Goal: Navigation & Orientation: Find specific page/section

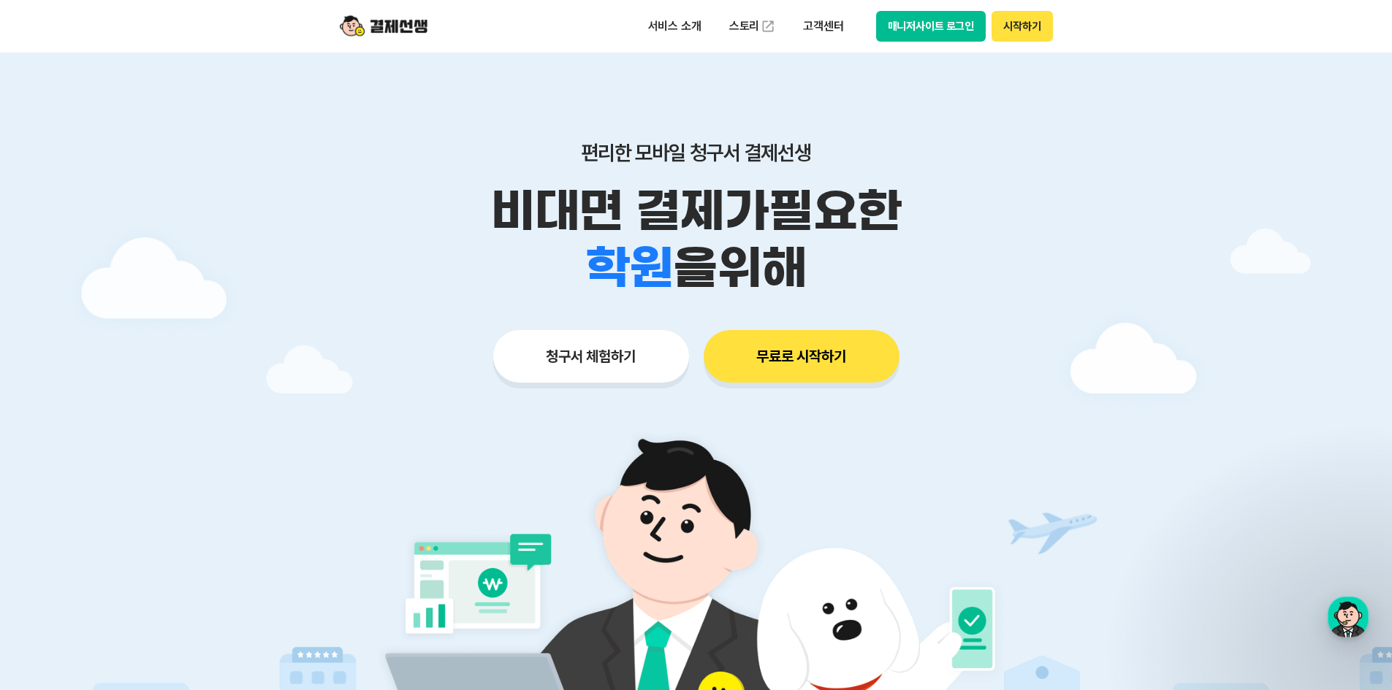
click at [779, 357] on button "무료로 시작하기" at bounding box center [801, 356] width 196 height 53
click at [923, 27] on button "매니저사이트 로그인" at bounding box center [931, 26] width 110 height 31
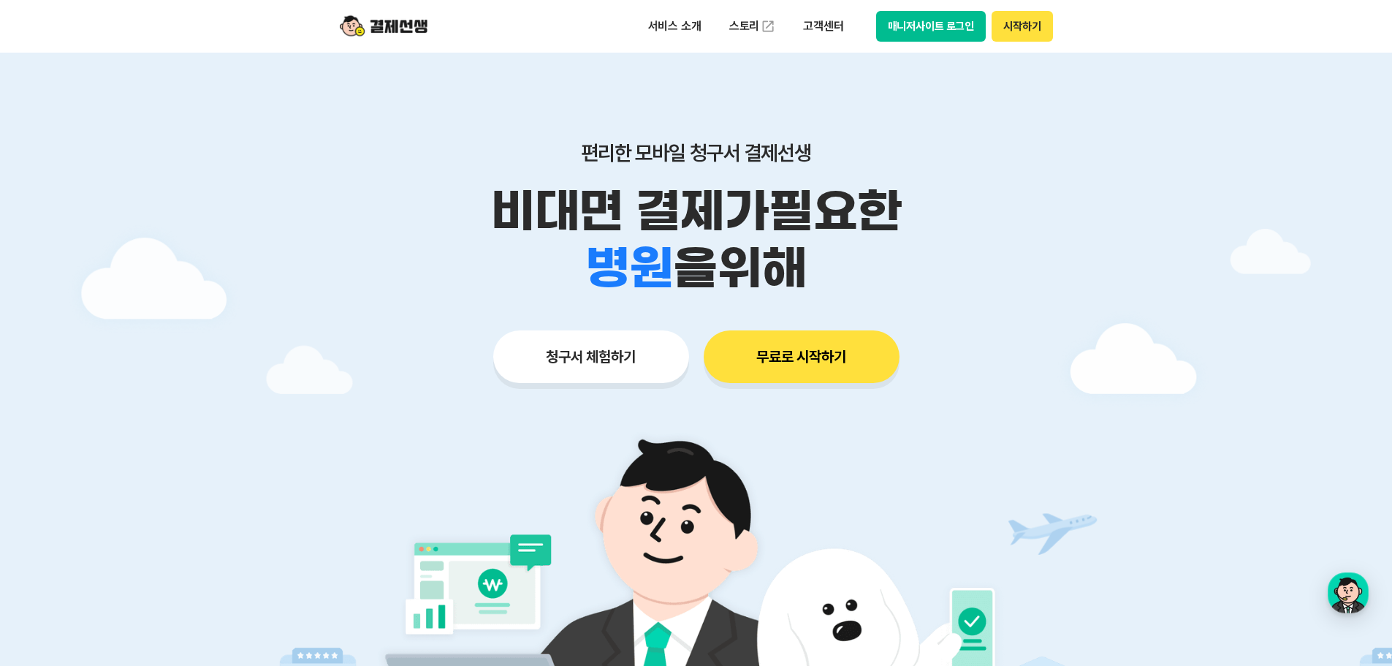
drag, startPoint x: 763, startPoint y: 245, endPoint x: 685, endPoint y: 226, distance: 79.9
click at [670, 240] on div "학원 공부방 호텔 쇼핑몰 병원 배달 보험사 항공사 골프장 을 위해" at bounding box center [696, 268] width 748 height 57
click at [746, 202] on p "비대면 결제가 필요한" at bounding box center [696, 211] width 748 height 57
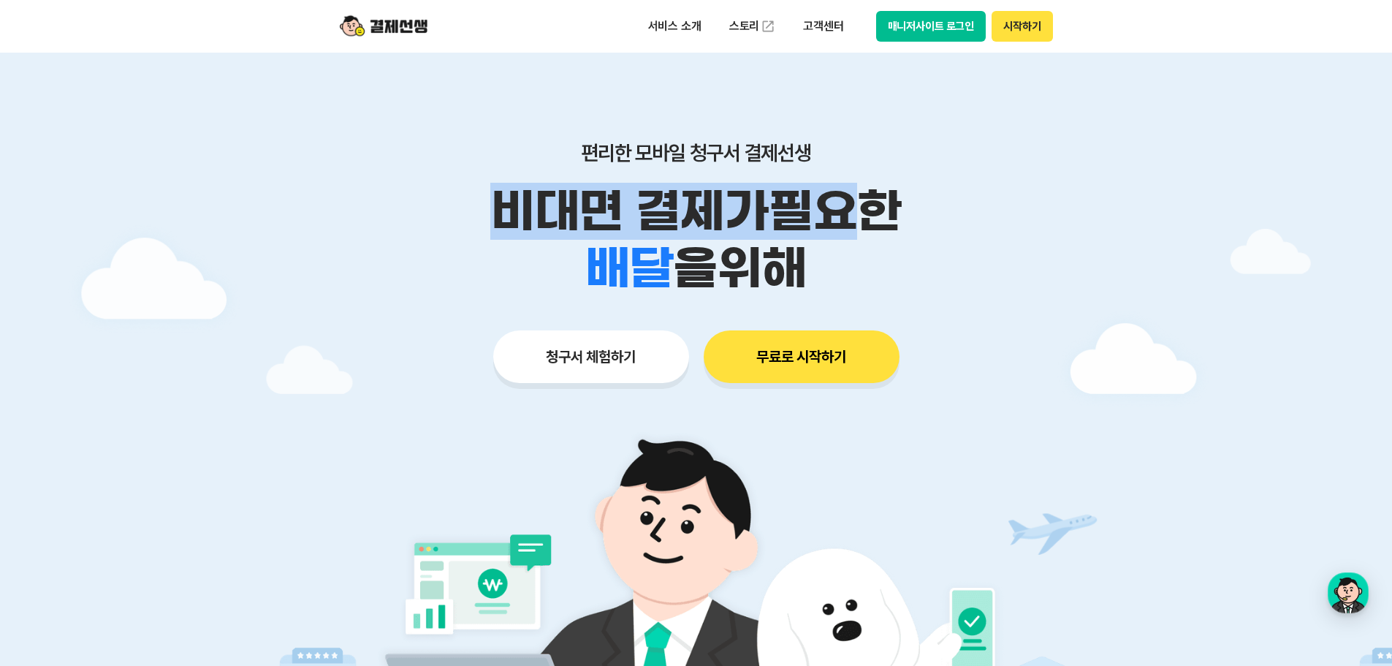
drag, startPoint x: 484, startPoint y: 186, endPoint x: 869, endPoint y: 244, distance: 388.6
click at [883, 222] on p "비대면 결제가 필요한" at bounding box center [696, 211] width 748 height 57
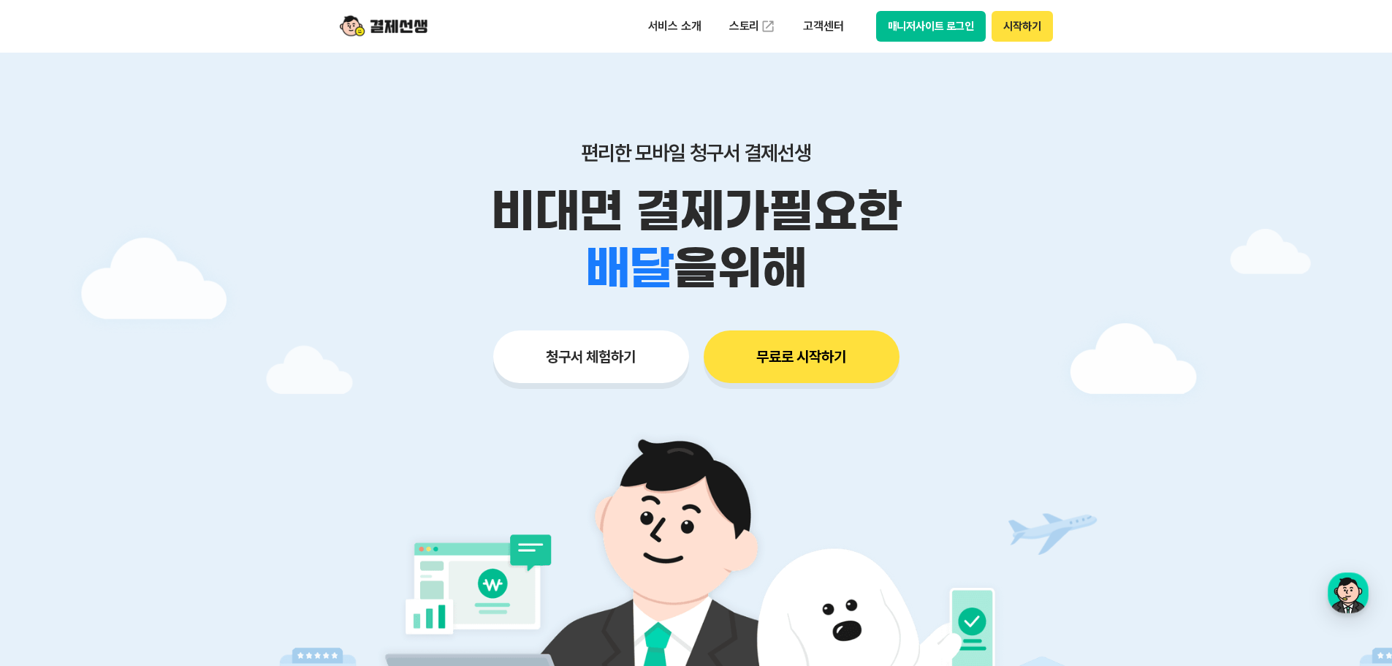
click at [869, 244] on div "학원 공부방 호텔 쇼핑몰 병원 배달 보험사 항공사 골프장 을 위해" at bounding box center [696, 268] width 748 height 57
drag, startPoint x: 876, startPoint y: 259, endPoint x: 615, endPoint y: 183, distance: 271.6
click at [615, 183] on div "비대면 결제가 필요한 학원 공부방 호텔 쇼핑몰 병원 배달 보험사 항공사 골프장 을 위해" at bounding box center [696, 240] width 748 height 114
click at [804, 222] on p "비대면 결제가 필요한" at bounding box center [696, 211] width 748 height 57
drag, startPoint x: 748, startPoint y: 228, endPoint x: 707, endPoint y: 212, distance: 44.0
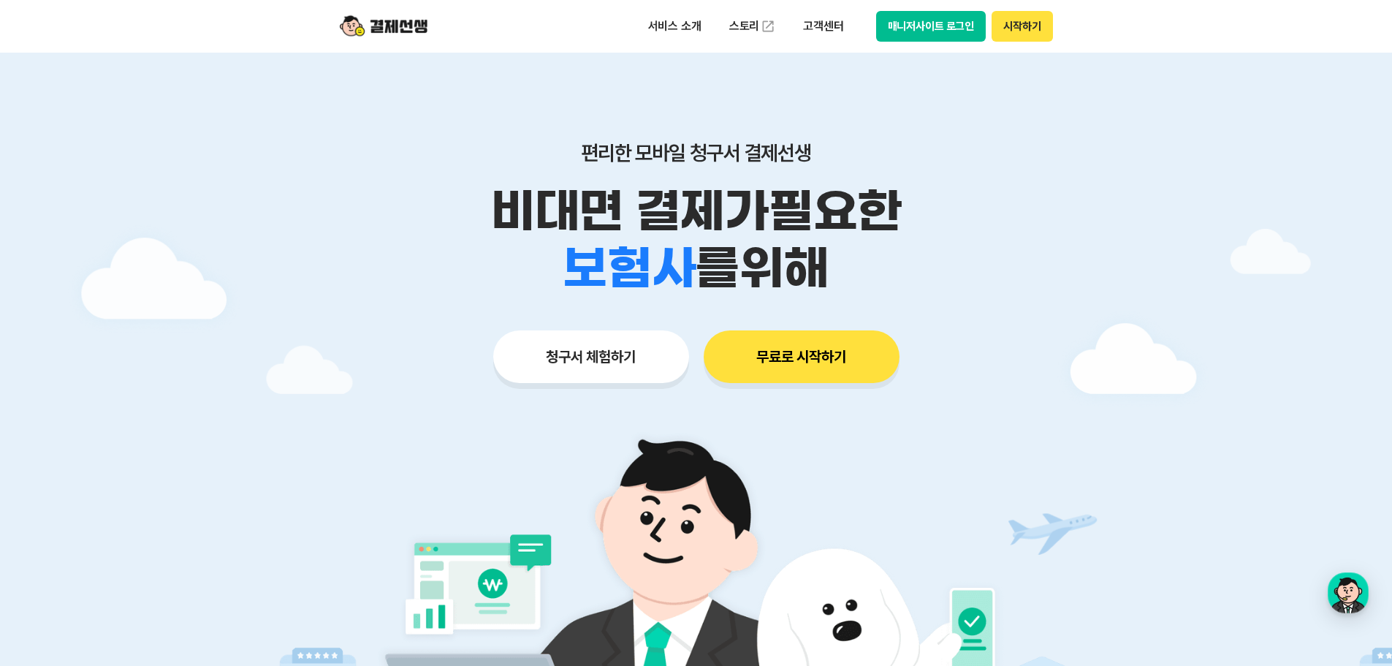
click at [701, 212] on div "비대면 결제가 필요한 학원 공부방 호텔 쇼핑몰 병원 배달 보험사 항공사 골프장 를 위해" at bounding box center [696, 240] width 748 height 114
click at [836, 245] on div "학원 공부방 호텔 쇼핑몰 병원 배달 보험사 항공사 골프장 를 위해" at bounding box center [696, 268] width 748 height 57
drag, startPoint x: 799, startPoint y: 246, endPoint x: 652, endPoint y: 199, distance: 154.8
click at [652, 199] on div "비대면 결제가 필요한 학원 공부방 호텔 쇼핑몰 병원 배달 보험사 항공사 골프장 를 위해" at bounding box center [696, 240] width 748 height 114
click at [739, 210] on p "비대면 결제가 필요한" at bounding box center [696, 211] width 748 height 57
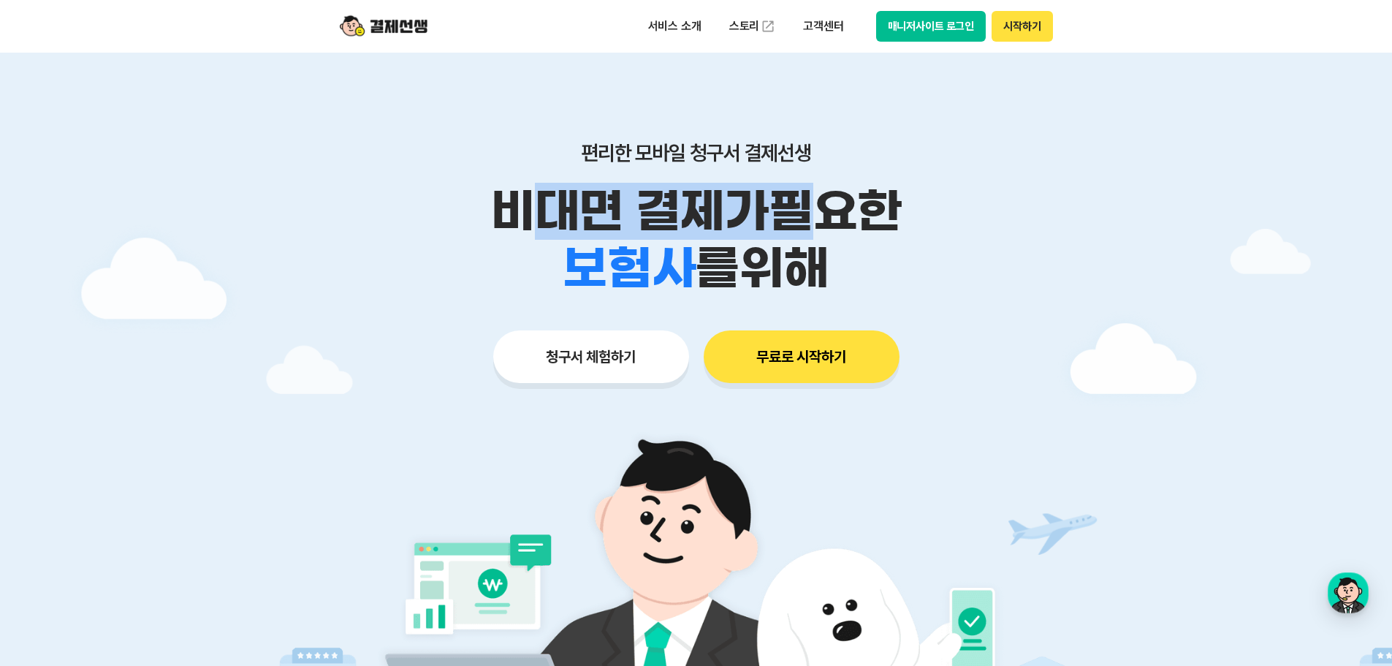
drag, startPoint x: 511, startPoint y: 182, endPoint x: 812, endPoint y: 215, distance: 302.8
click at [812, 215] on div "편리한 모바일 청구서 결제선생 비대면 결제가 필요한 학원 공부방 호텔 쇼핑몰 병원 배달 보험사 항공사 골프장 를 위해" at bounding box center [696, 218] width 748 height 156
click at [812, 215] on p "비대면 결제가 필요한" at bounding box center [696, 211] width 748 height 57
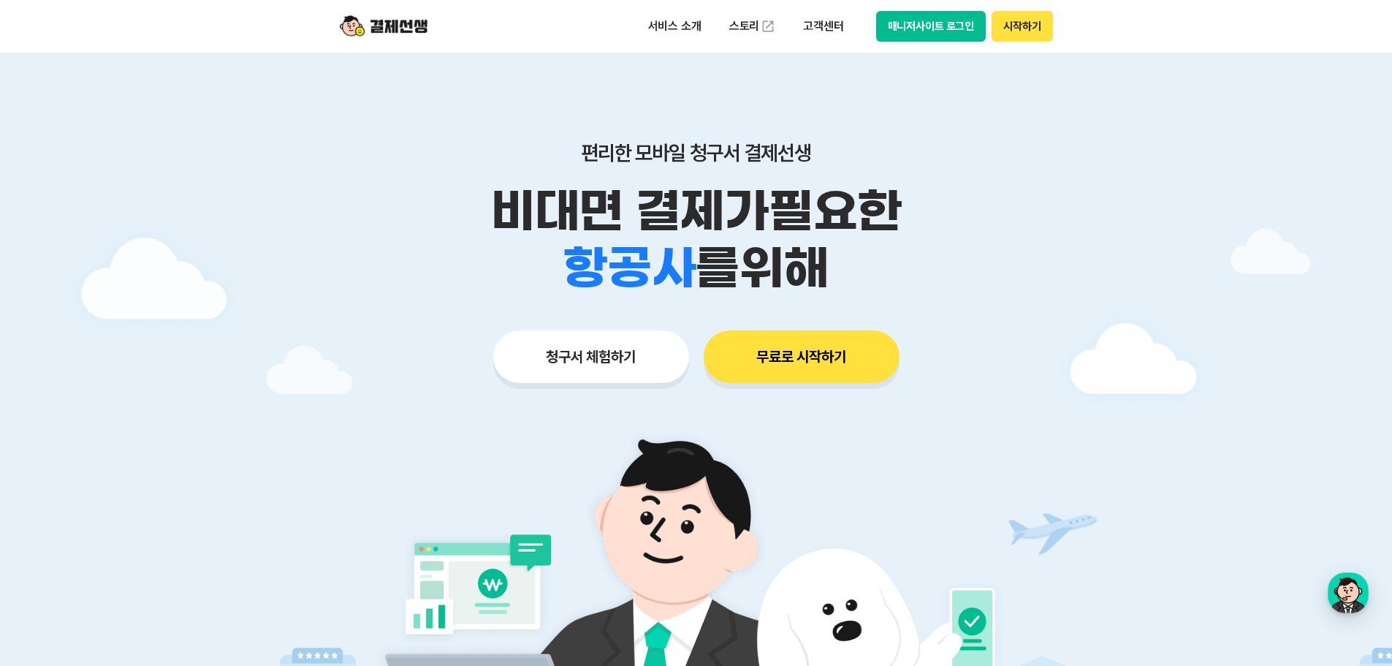
drag, startPoint x: 820, startPoint y: 264, endPoint x: 681, endPoint y: 190, distance: 157.2
click at [635, 188] on div "비대면 결제가 필요한 학원 공부방 호텔 쇼핑몰 병원 배달 보험사 항공사 골프장 를 위해" at bounding box center [696, 240] width 748 height 114
click at [779, 212] on p "비대면 결제가 필요한" at bounding box center [696, 211] width 748 height 57
drag, startPoint x: 469, startPoint y: 188, endPoint x: 872, endPoint y: 267, distance: 410.3
click at [870, 266] on div "비대면 결제가 필요한 학원 공부방 호텔 쇼핑몰 병원 배달 보험사 항공사 골프장 을 위해" at bounding box center [696, 240] width 748 height 114
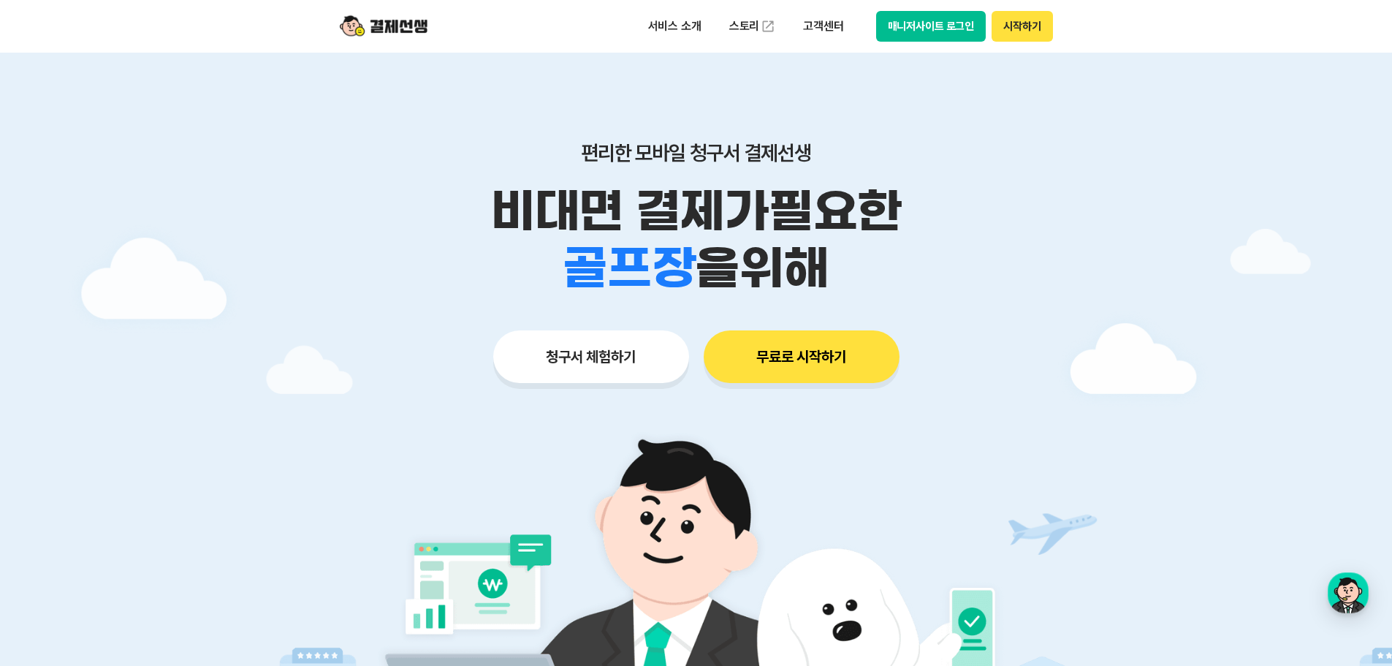
drag, startPoint x: 872, startPoint y: 268, endPoint x: 863, endPoint y: 267, distance: 8.8
click at [870, 268] on div "학원 공부방 호텔 쇼핑몰 병원 배달 보험사 항공사 골프장 을 위해" at bounding box center [696, 268] width 748 height 57
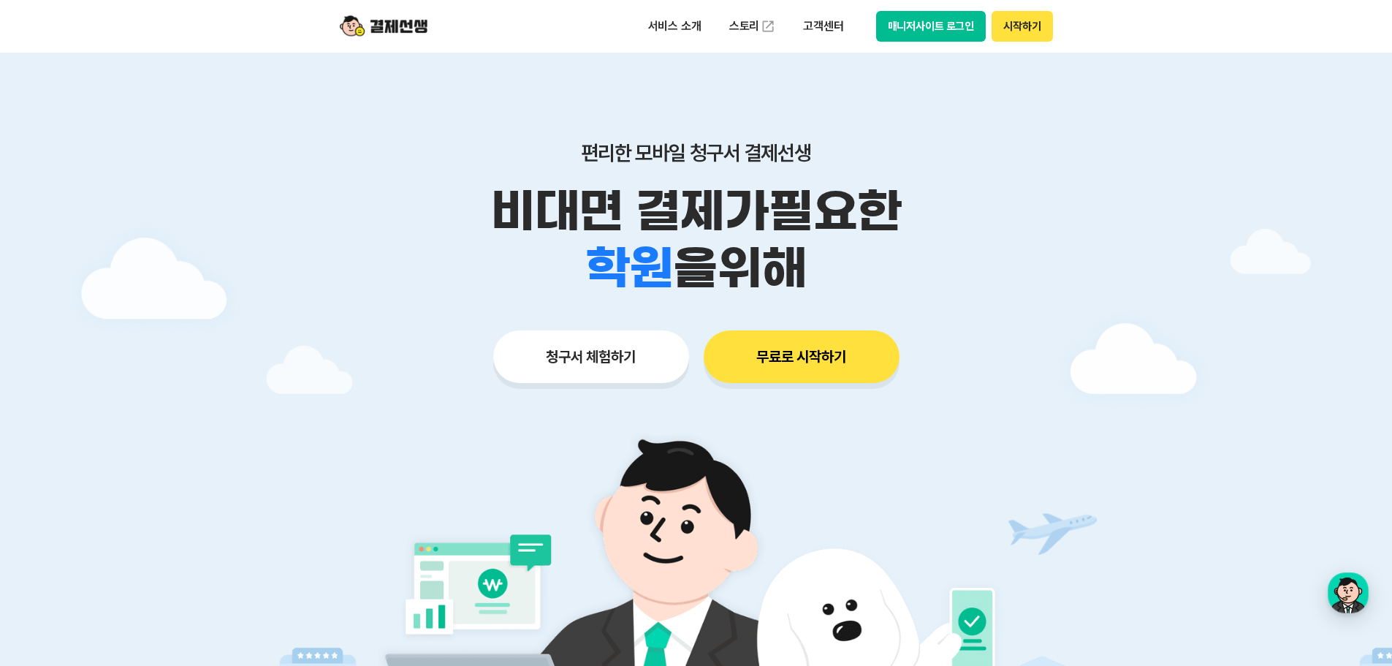
click at [654, 198] on p "비대면 결제가 필요한" at bounding box center [696, 211] width 748 height 57
drag, startPoint x: 612, startPoint y: 210, endPoint x: 632, endPoint y: 213, distance: 19.8
click at [619, 210] on div "비대면 결제가 필요한 학원 공부방 호텔 쇼핑몰 병원 배달 보험사 항공사 골프장 을 위해" at bounding box center [696, 240] width 748 height 114
drag, startPoint x: 761, startPoint y: 237, endPoint x: 848, endPoint y: 256, distance: 89.1
click at [848, 256] on div "학원 공부방 호텔 쇼핑몰 병원 배달 보험사 항공사 골프장 을 위해" at bounding box center [696, 268] width 748 height 57
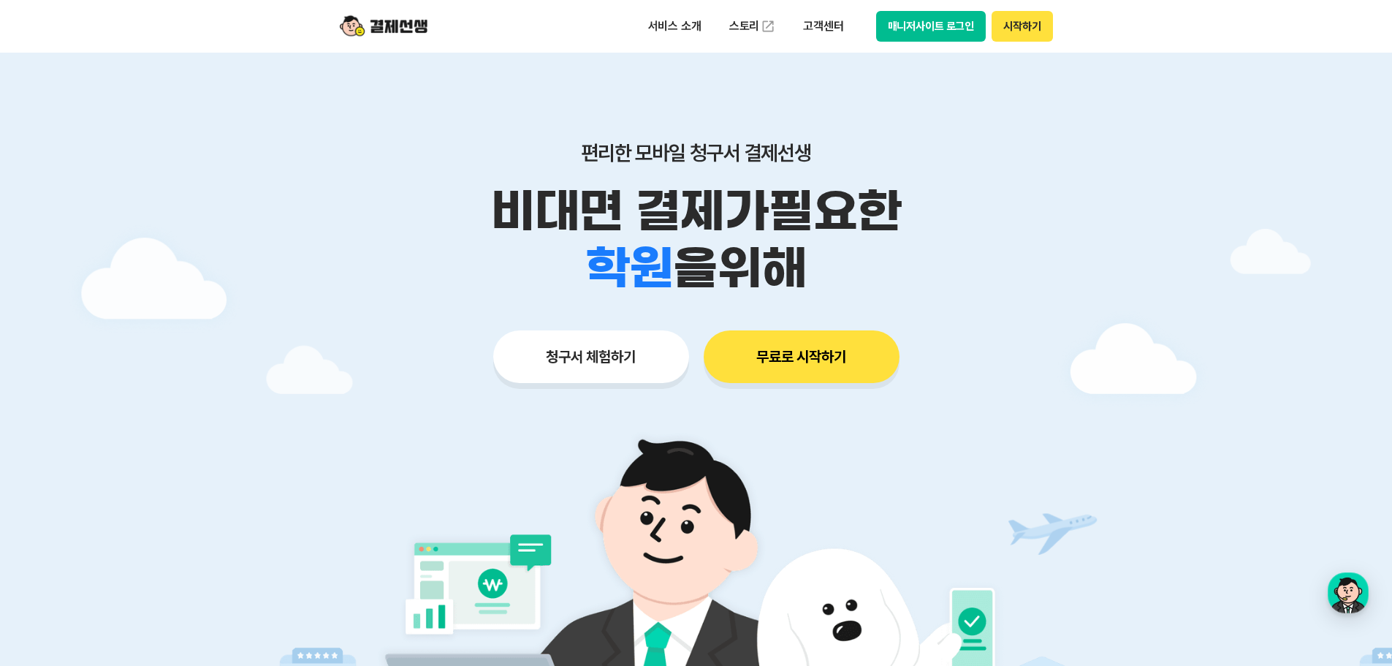
click at [848, 256] on div "학원 공부방 호텔 쇼핑몰 병원 배달 보험사 항공사 골프장 을 위해" at bounding box center [696, 268] width 748 height 57
drag, startPoint x: 805, startPoint y: 257, endPoint x: 495, endPoint y: 172, distance: 321.8
click at [495, 172] on div "편리한 모바일 청구서 결제선생 비대면 결제가 필요한 학원 공부방 호텔 쇼핑몰 병원 배달 보험사 항공사 골프장 을 위해" at bounding box center [696, 218] width 748 height 156
click at [492, 180] on div "편리한 모바일 청구서 결제선생 비대면 결제가 필요한 학원 공부방 호텔 쇼핑몰 병원 배달 보험사 항공사 골프장 을 위해" at bounding box center [696, 218] width 748 height 156
drag, startPoint x: 474, startPoint y: 198, endPoint x: 834, endPoint y: 274, distance: 368.1
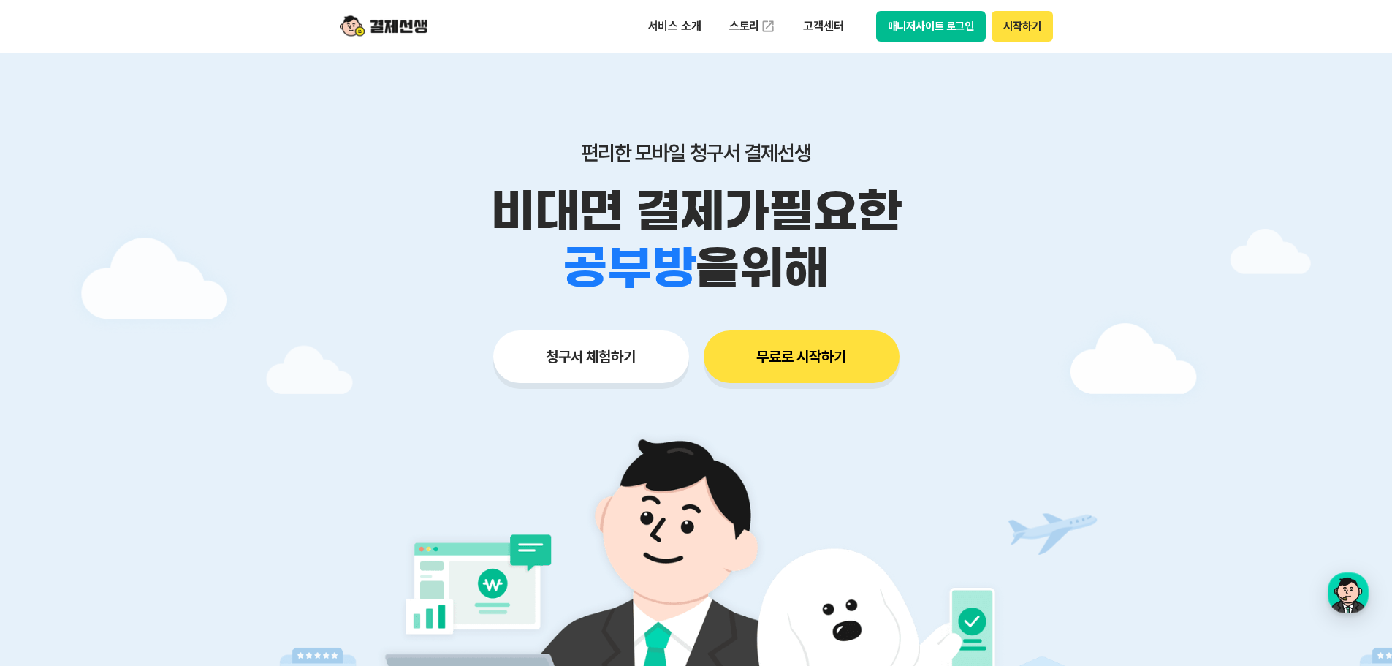
click at [834, 272] on div "비대면 결제가 필요한 학원 공부방 호텔 쇼핑몰 병원 배달 보험사 항공사 골프장 을 위해" at bounding box center [696, 240] width 748 height 114
click at [836, 278] on div "학원 공부방 호텔 쇼핑몰 병원 배달 보험사 항공사 골프장 을 위해" at bounding box center [696, 268] width 748 height 57
drag, startPoint x: 820, startPoint y: 261, endPoint x: 456, endPoint y: 181, distance: 372.4
click at [454, 178] on div "편리한 모바일 청구서 결제선생 비대면 결제가 필요한 학원 공부방 호텔 쇼핑몰 병원 배달 보험사 항공사 골프장 을 위해" at bounding box center [696, 218] width 748 height 156
click at [482, 205] on p "비대면 결제가 필요한" at bounding box center [696, 211] width 748 height 57
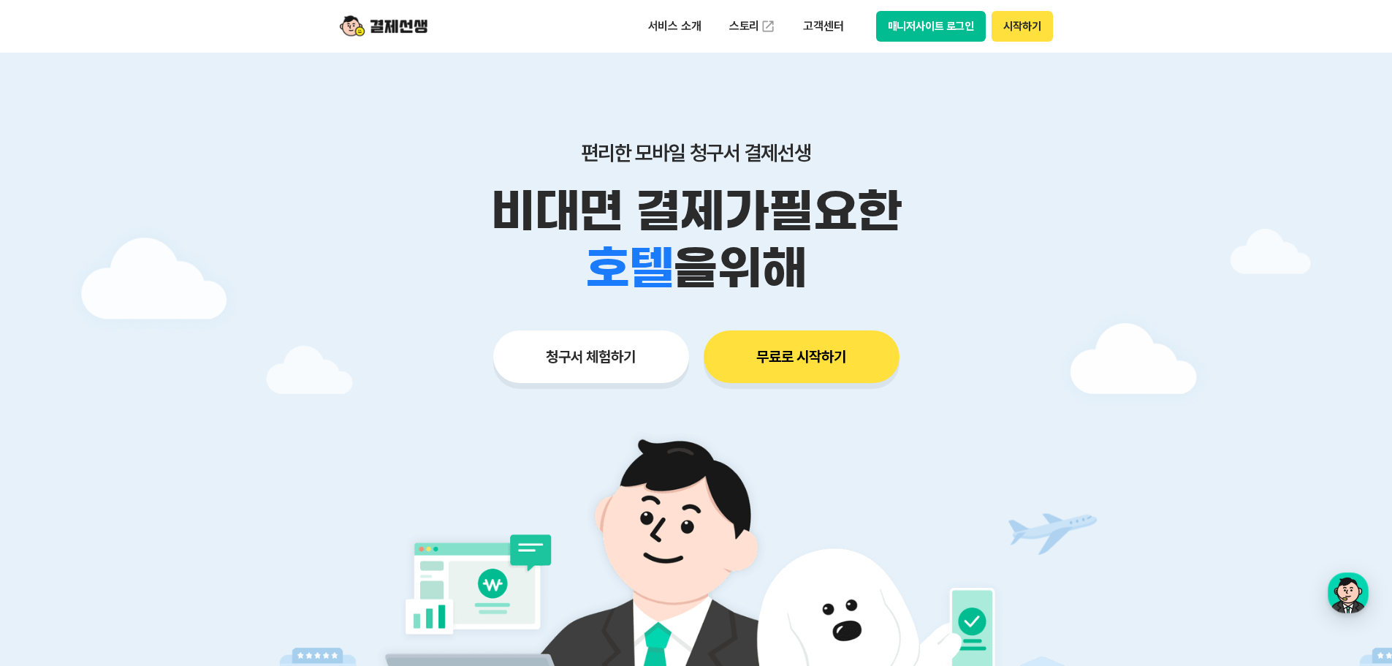
drag, startPoint x: 523, startPoint y: 207, endPoint x: 838, endPoint y: 259, distance: 319.1
click at [838, 259] on div "비대면 결제가 필요한 학원 공부방 호텔 쇼핑몰 병원 배달 보험사 항공사 골프장 을 위해" at bounding box center [696, 240] width 748 height 114
click at [839, 272] on div "학원 공부방 호텔 쇼핑몰 병원 배달 보험사 항공사 골프장 을 위해" at bounding box center [696, 268] width 748 height 57
drag, startPoint x: 601, startPoint y: 201, endPoint x: 566, endPoint y: 212, distance: 36.7
click at [601, 202] on p "비대면 결제가 필요한" at bounding box center [696, 211] width 748 height 57
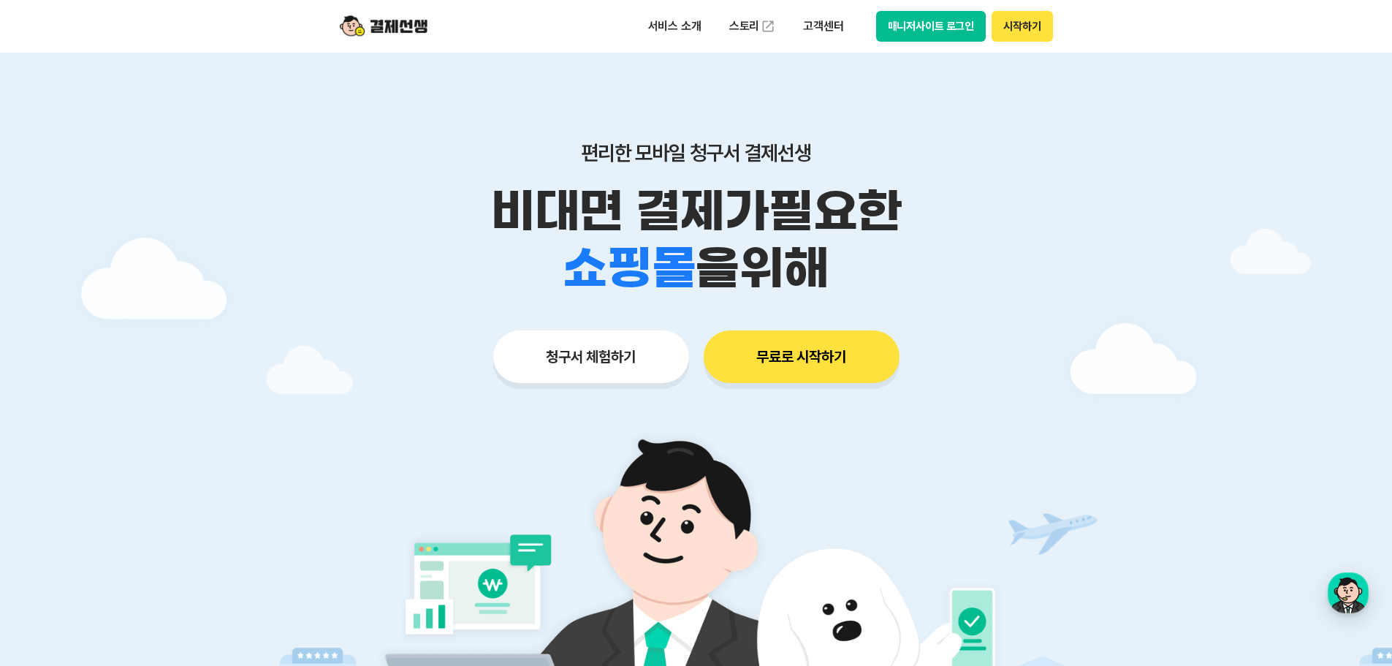
click at [519, 190] on p "비대면 결제가 필요한" at bounding box center [696, 211] width 748 height 57
drag, startPoint x: 479, startPoint y: 188, endPoint x: 843, endPoint y: 259, distance: 370.6
click at [839, 257] on div "비대면 결제가 필요한 학원 공부방 호텔 쇼핑몰 병원 배달 보험사 항공사 골프장 을 위해" at bounding box center [696, 240] width 748 height 114
click at [845, 259] on div "학원 공부방 호텔 쇼핑몰 병원 배달 보험사 항공사 골프장 을 위해" at bounding box center [696, 268] width 748 height 57
drag, startPoint x: 821, startPoint y: 263, endPoint x: 501, endPoint y: 184, distance: 329.6
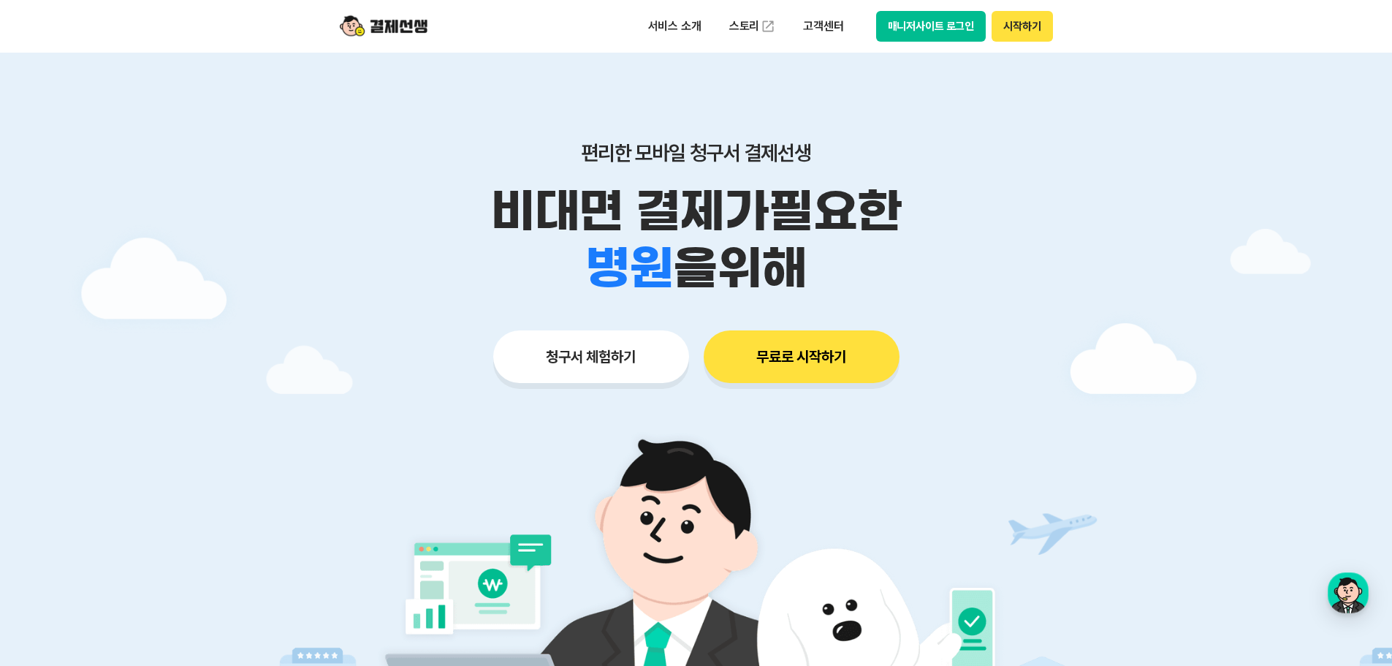
click at [501, 184] on div "비대면 결제가 필요한 학원 공부방 호텔 쇼핑몰 병원 배달 보험사 항공사 골프장 을 위해" at bounding box center [696, 240] width 748 height 114
click at [472, 187] on p "비대면 결제가 필요한" at bounding box center [696, 211] width 748 height 57
drag, startPoint x: 514, startPoint y: 206, endPoint x: 829, endPoint y: 261, distance: 319.6
click at [829, 261] on div "비대면 결제가 필요한 학원 공부방 호텔 쇼핑몰 병원 배달 보험사 항공사 골프장 을 위해" at bounding box center [696, 240] width 748 height 114
click at [829, 270] on div "학원 공부방 호텔 쇼핑몰 병원 배달 보험사 항공사 골프장 을 위해" at bounding box center [696, 268] width 748 height 57
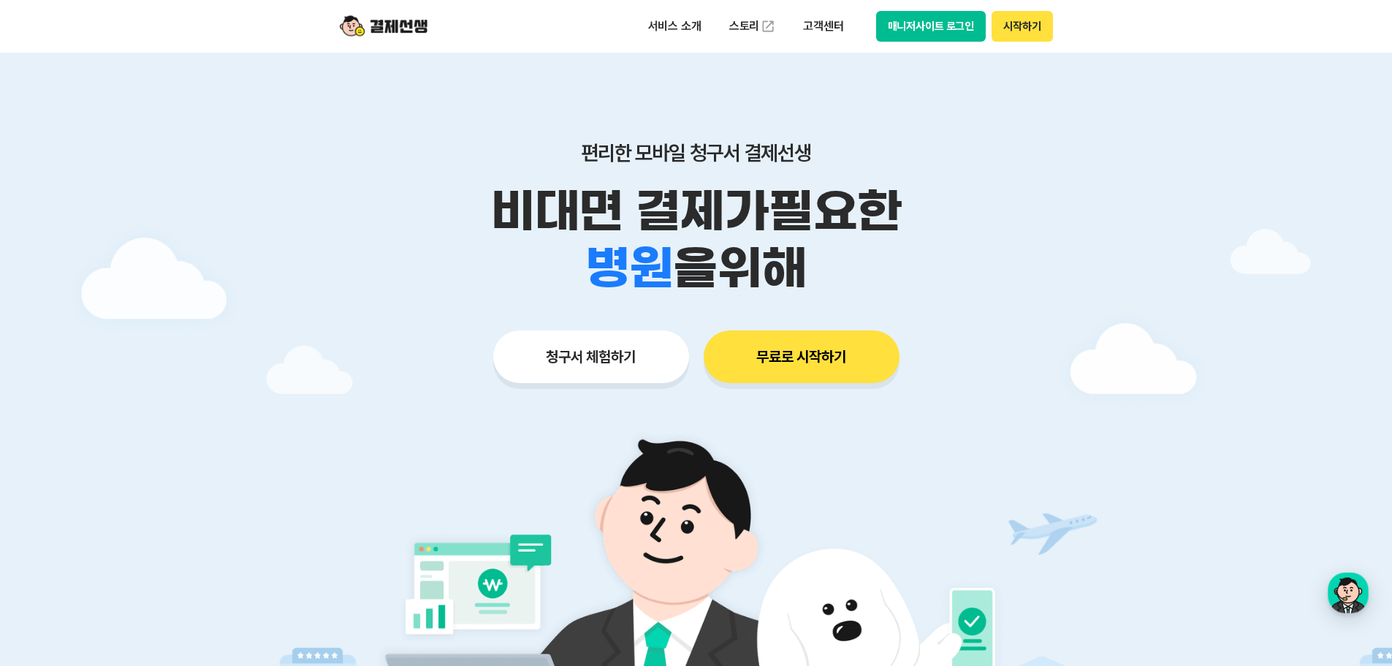
drag, startPoint x: 836, startPoint y: 273, endPoint x: 538, endPoint y: 190, distance: 309.5
click at [538, 190] on div "비대면 결제가 필요한 학원 공부방 호텔 쇼핑몰 병원 배달 보험사 항공사 골프장 을 위해" at bounding box center [696, 240] width 748 height 114
click at [684, 223] on li "골프장" at bounding box center [629, 238] width 133 height 57
click at [507, 188] on p "비대면 결제가 필요한" at bounding box center [696, 211] width 748 height 57
drag, startPoint x: 495, startPoint y: 185, endPoint x: 850, endPoint y: 261, distance: 363.8
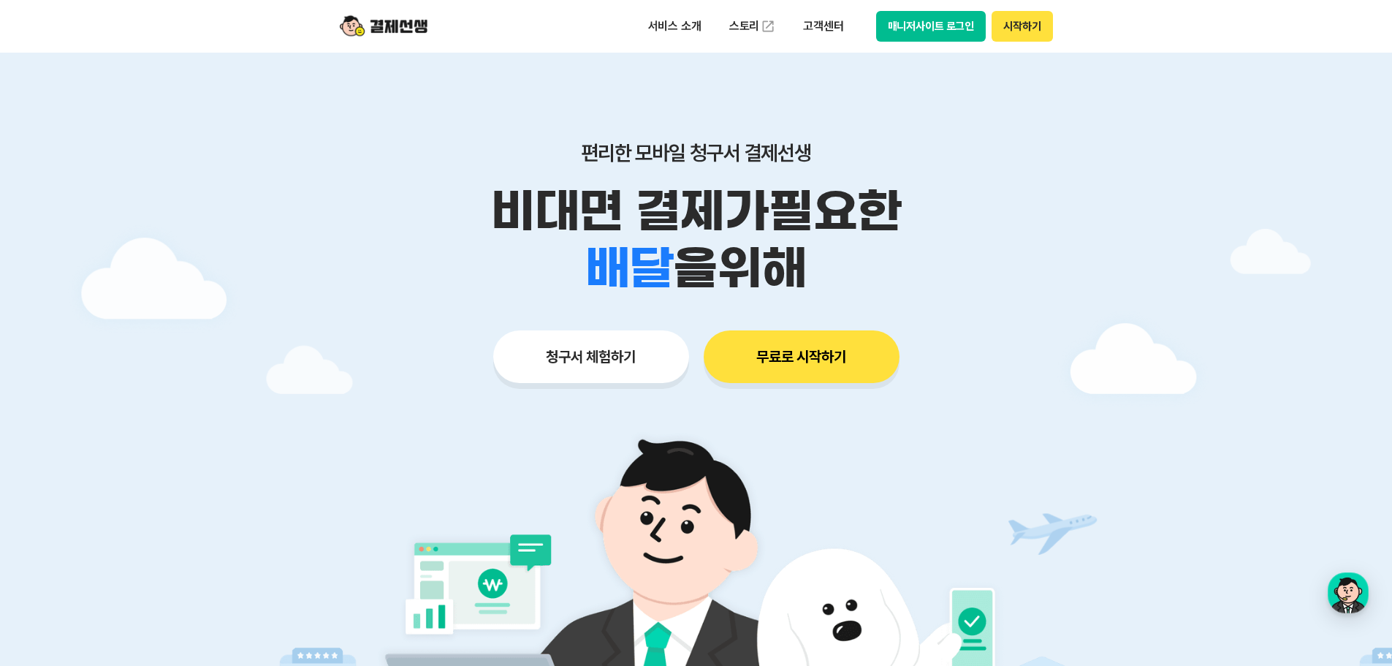
click at [850, 260] on div "비대면 결제가 필요한 학원 공부방 호텔 쇼핑몰 병원 배달 보험사 항공사 골프장 을 위해" at bounding box center [696, 240] width 748 height 114
click at [850, 262] on div "학원 공부방 호텔 쇼핑몰 병원 배달 보험사 항공사 골프장 을 위해" at bounding box center [696, 268] width 748 height 57
click at [926, 32] on button "매니저사이트 로그인" at bounding box center [931, 26] width 110 height 31
